Goal: Check status: Check status

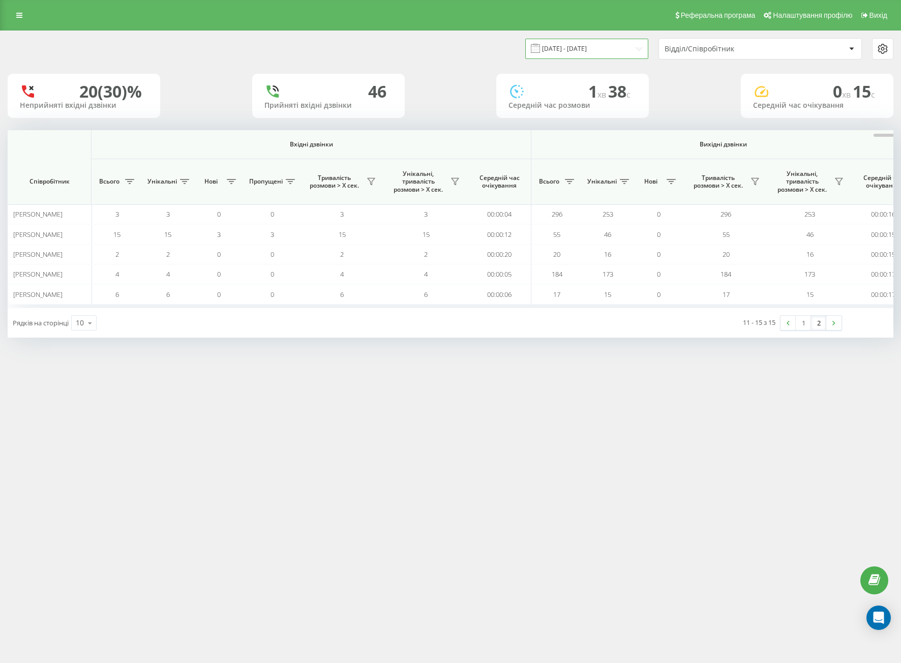
scroll to position [0, 533]
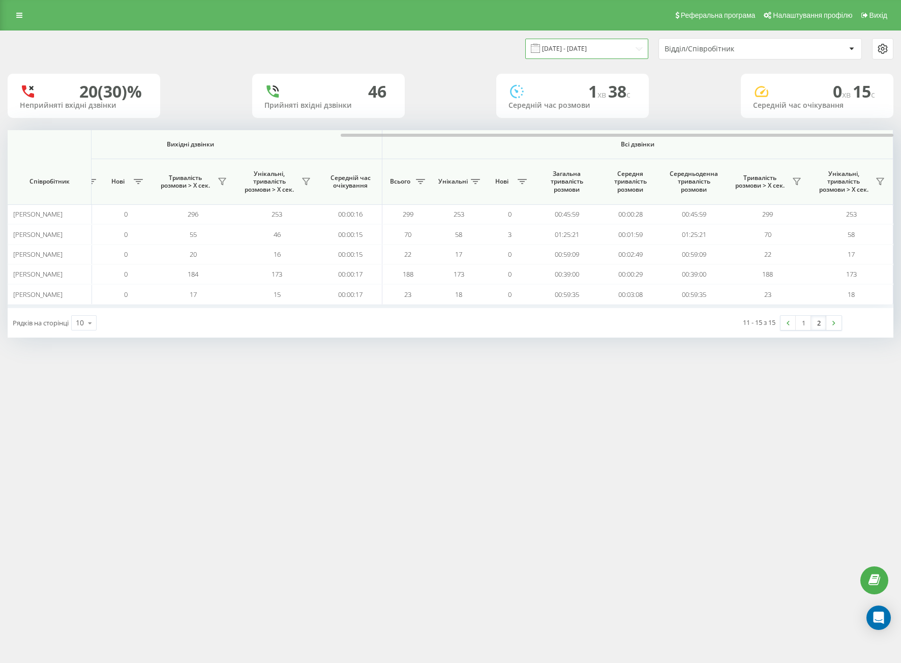
click at [563, 52] on input "[DATE] - [DATE]" at bounding box center [586, 49] width 123 height 20
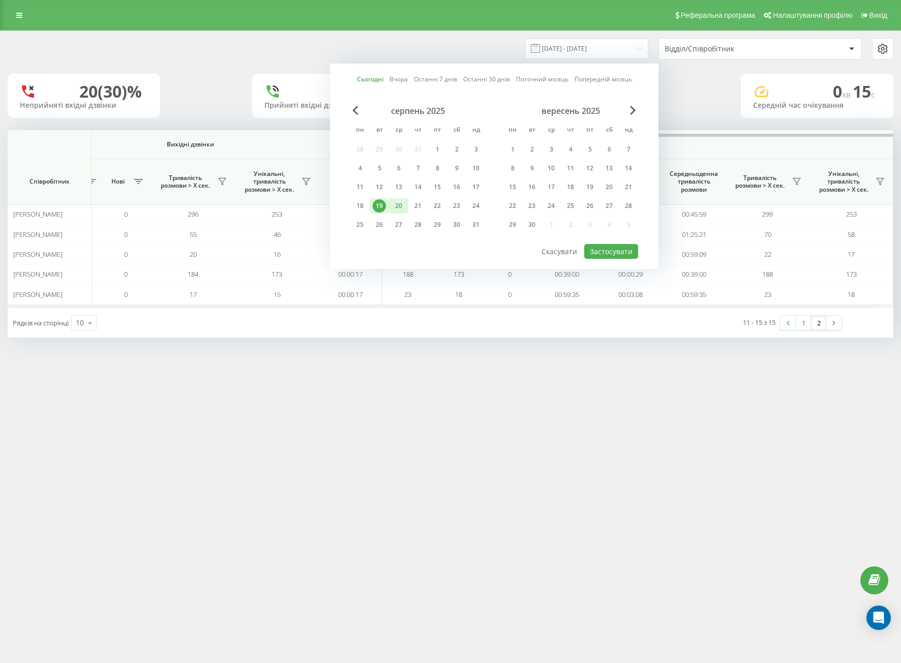
click at [393, 203] on div "20" at bounding box center [398, 205] width 13 height 13
click at [384, 203] on div "19" at bounding box center [379, 205] width 13 height 13
click at [610, 251] on button "Застосувати" at bounding box center [611, 251] width 54 height 15
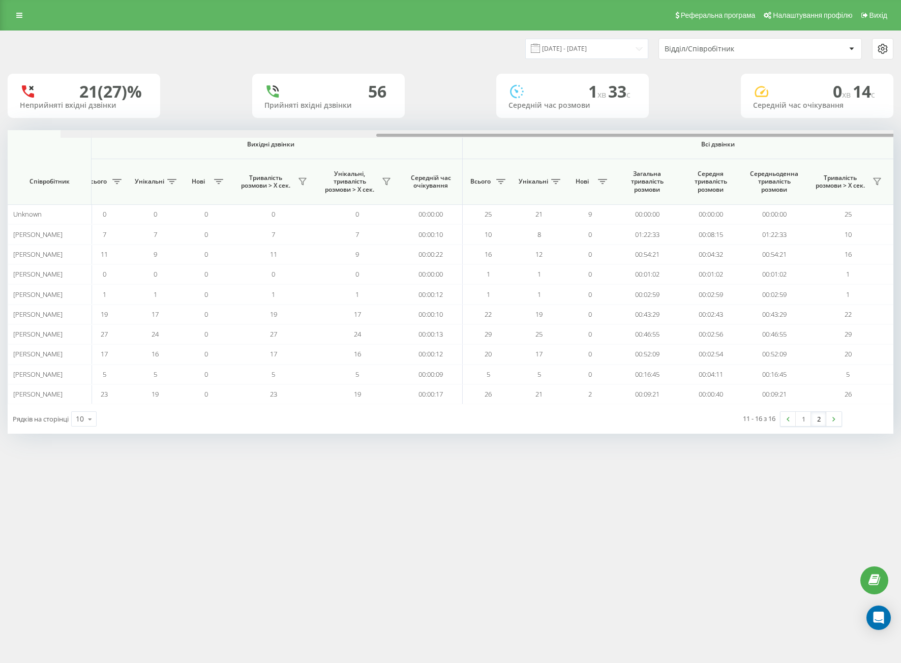
scroll to position [0, 533]
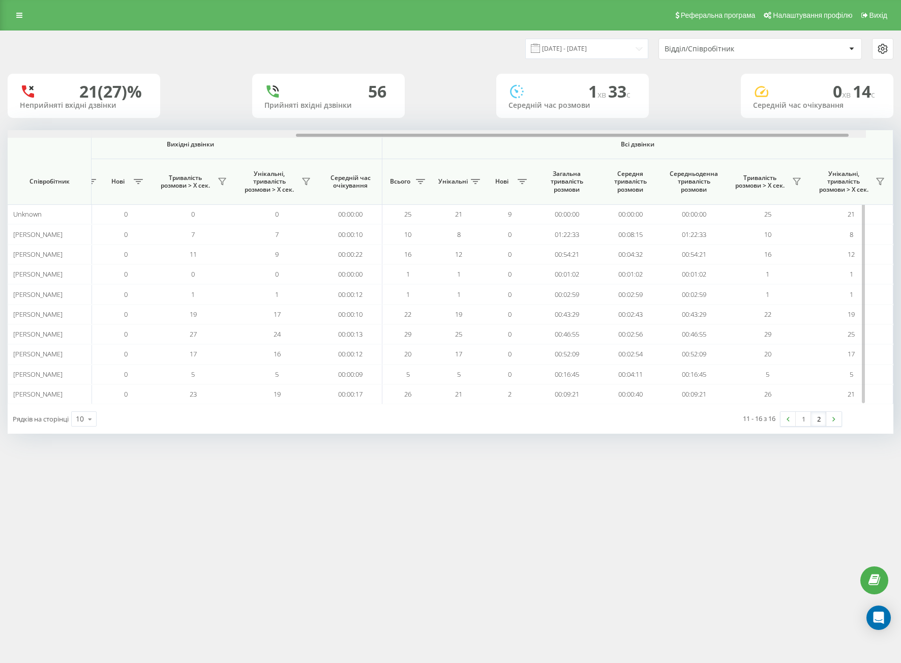
drag, startPoint x: 244, startPoint y: 135, endPoint x: 720, endPoint y: 199, distance: 479.5
click at [720, 159] on div "Вхідні дзвінки Вихідні дзвінки Всі дзвінки Співробітник Всього Унікальні Нові П…" at bounding box center [450, 267] width 885 height 274
click at [823, 430] on div "11 - 16 з 16 1 2" at bounding box center [683, 418] width 332 height 29
click at [816, 419] on link "2" at bounding box center [818, 419] width 15 height 14
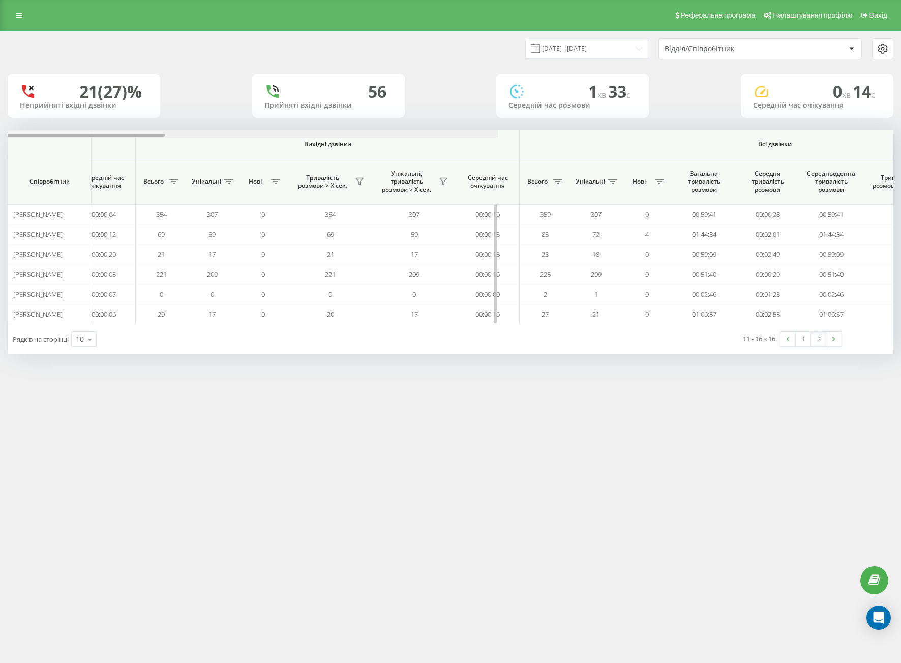
drag, startPoint x: 437, startPoint y: 134, endPoint x: 838, endPoint y: 131, distance: 400.5
click at [498, 130] on div at bounding box center [54, 134] width 885 height 8
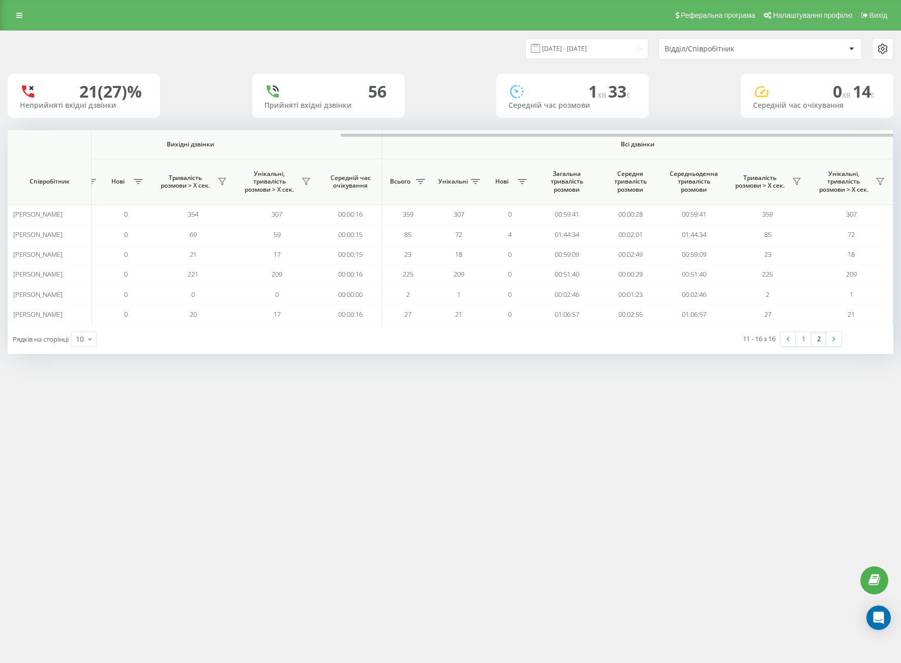
click at [594, 419] on div "Реферальна програма Налаштування профілю Вихід [DATE] - [DATE] Відділ/Співробіт…" at bounding box center [450, 331] width 901 height 663
